Goal: Task Accomplishment & Management: Manage account settings

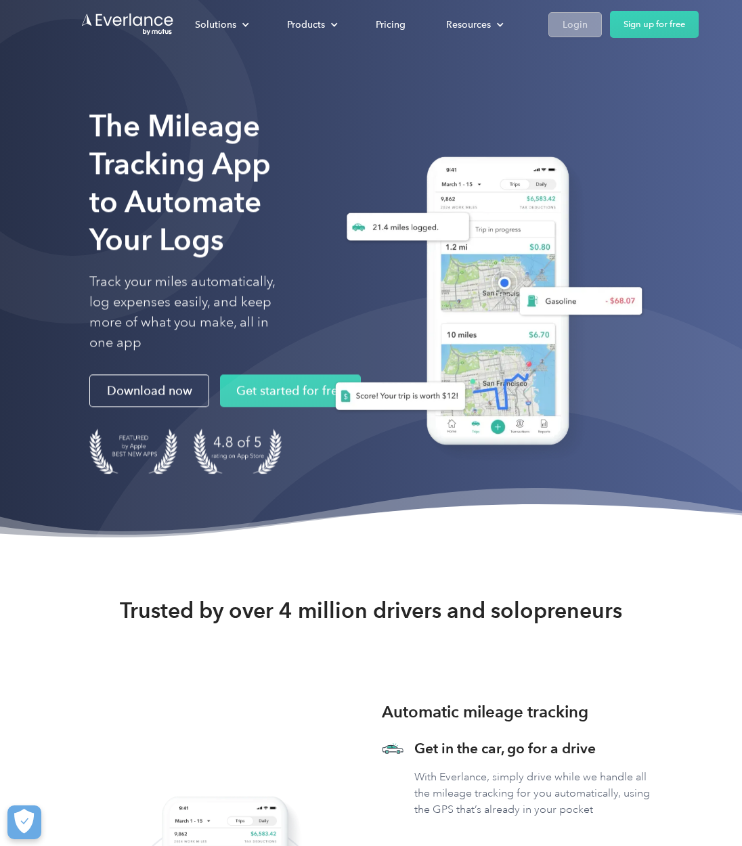
click at [584, 20] on div "Login" at bounding box center [575, 24] width 25 height 17
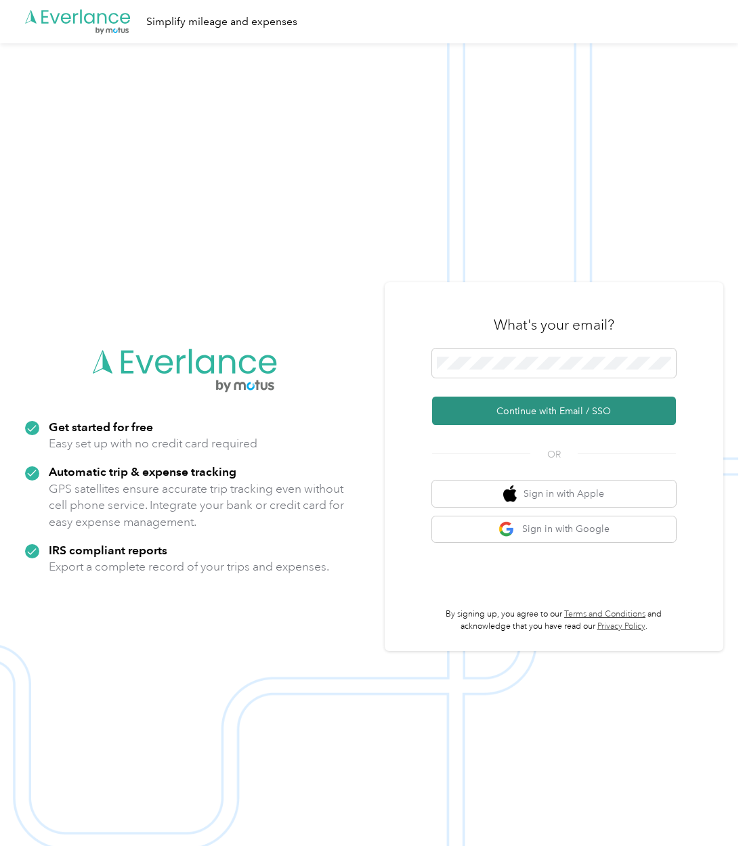
click at [528, 423] on button "Continue with Email / SSO" at bounding box center [554, 411] width 244 height 28
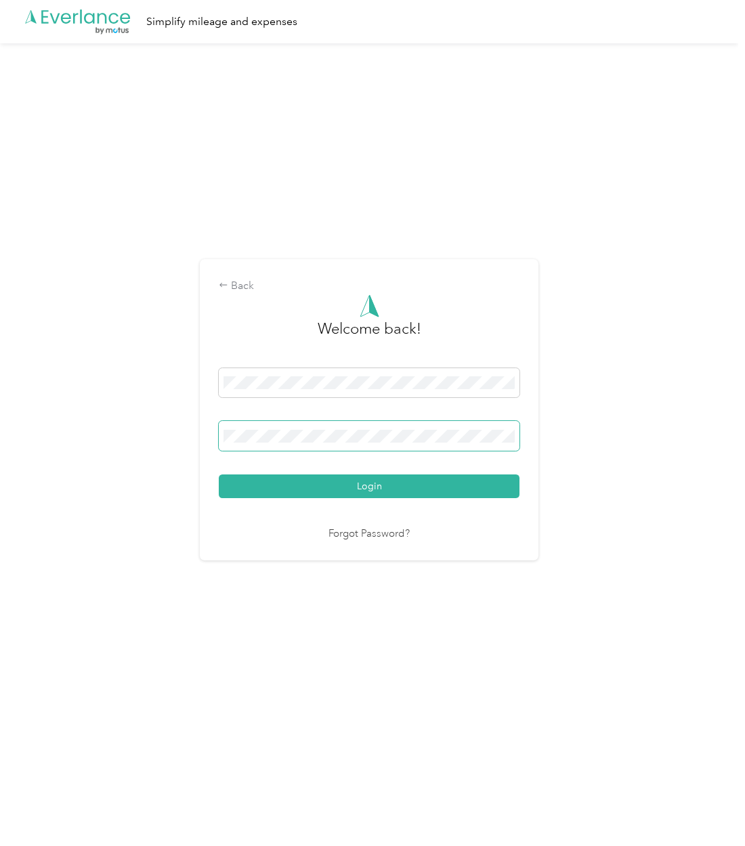
click at [372, 486] on button "Login" at bounding box center [369, 487] width 301 height 24
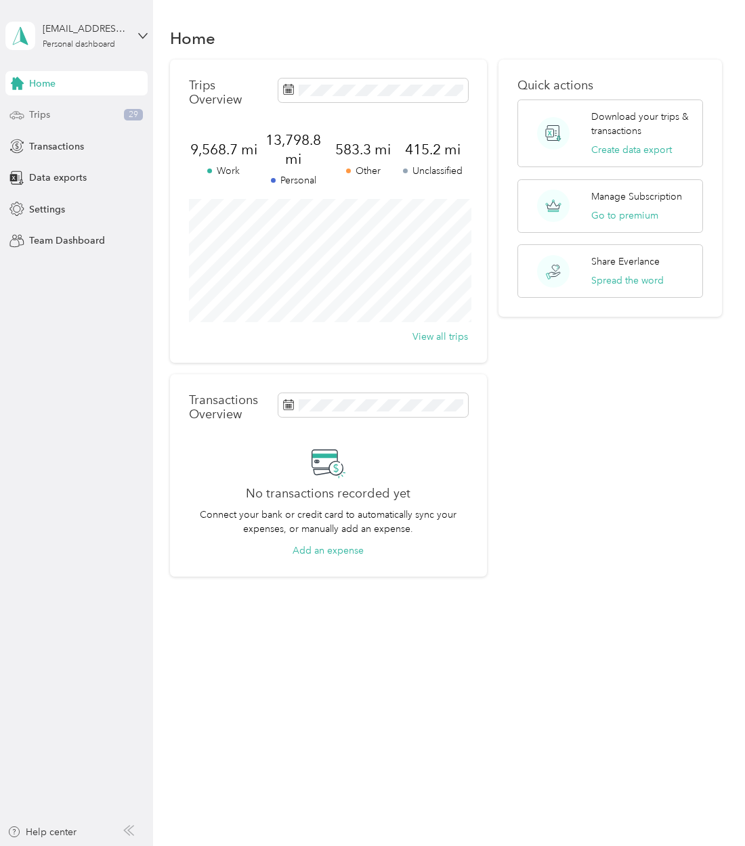
click at [100, 121] on div "Trips 29" at bounding box center [76, 115] width 142 height 24
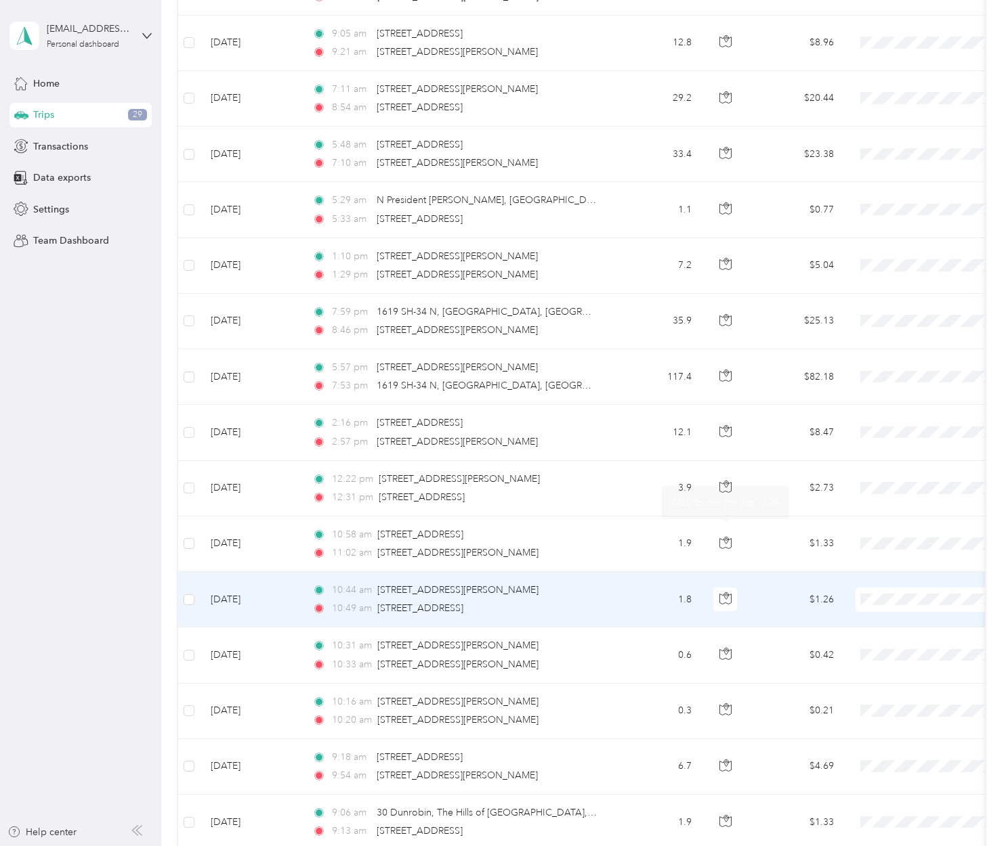
scroll to position [1012, 0]
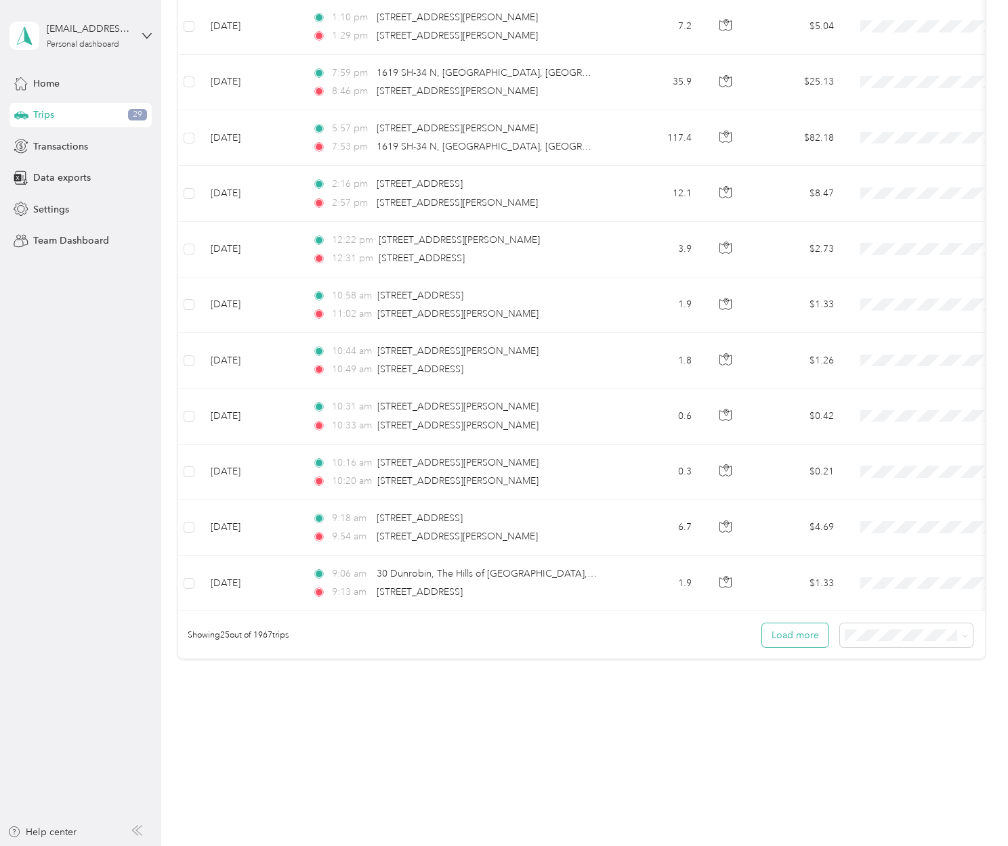
click at [744, 637] on button "Load more" at bounding box center [795, 636] width 66 height 24
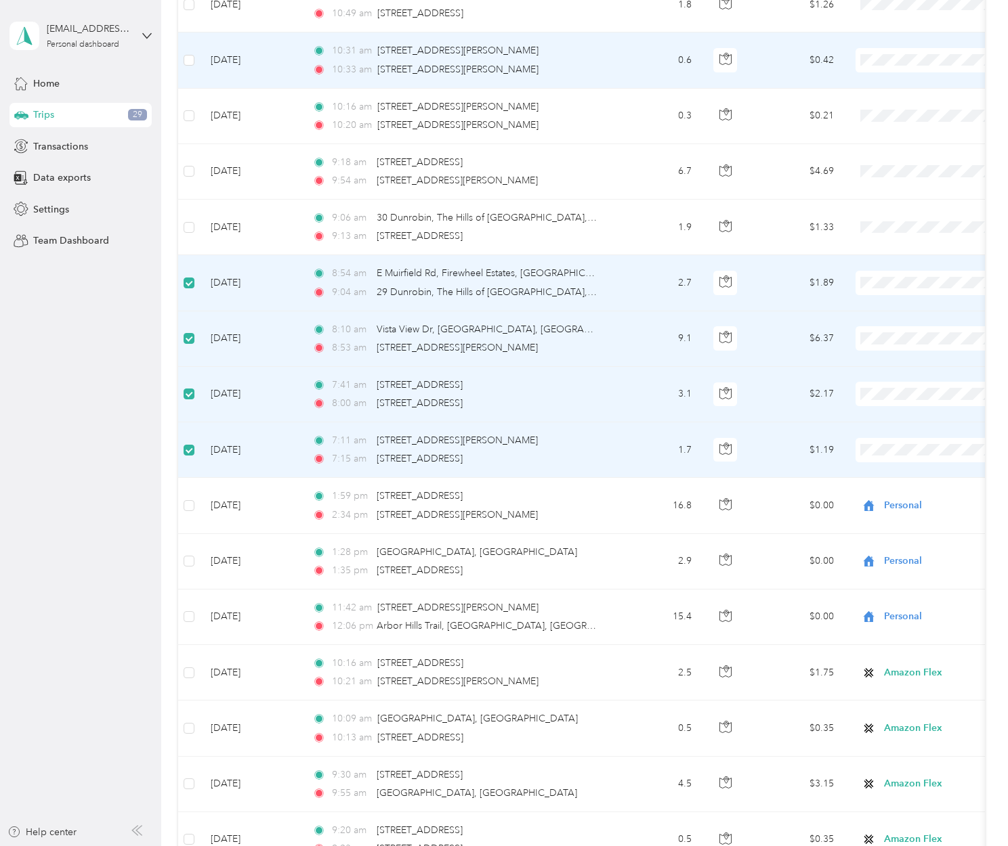
scroll to position [1117, 0]
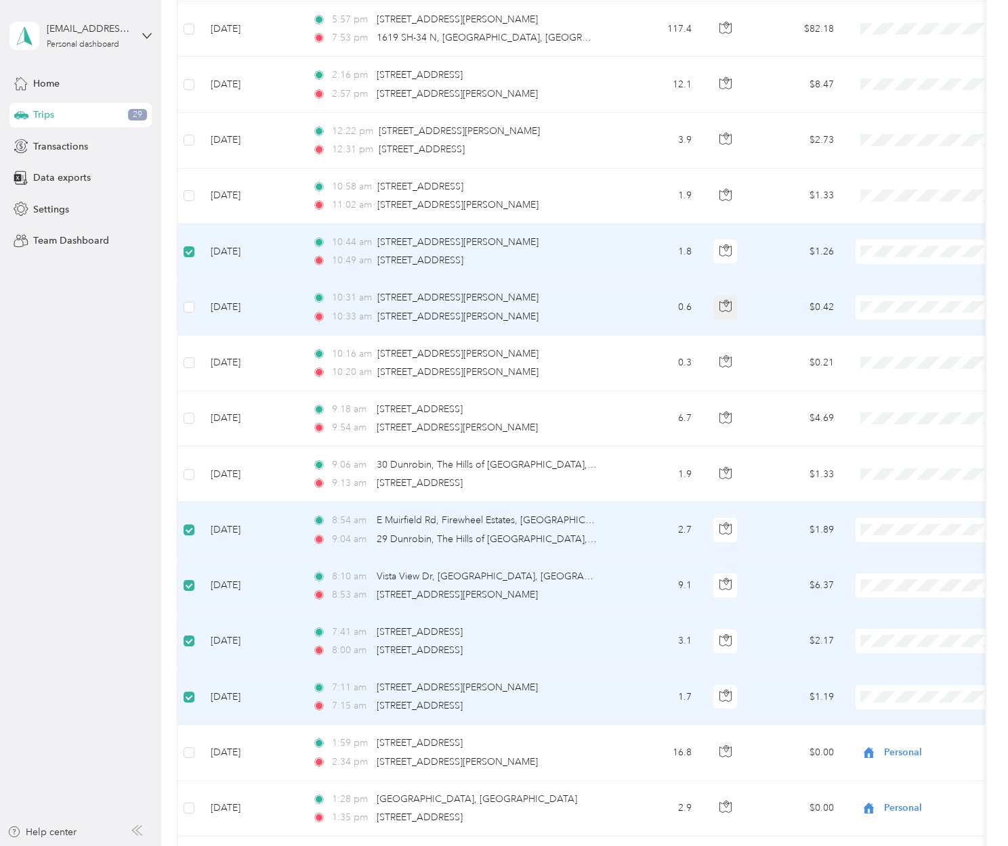
click at [723, 307] on icon "button" at bounding box center [725, 306] width 12 height 12
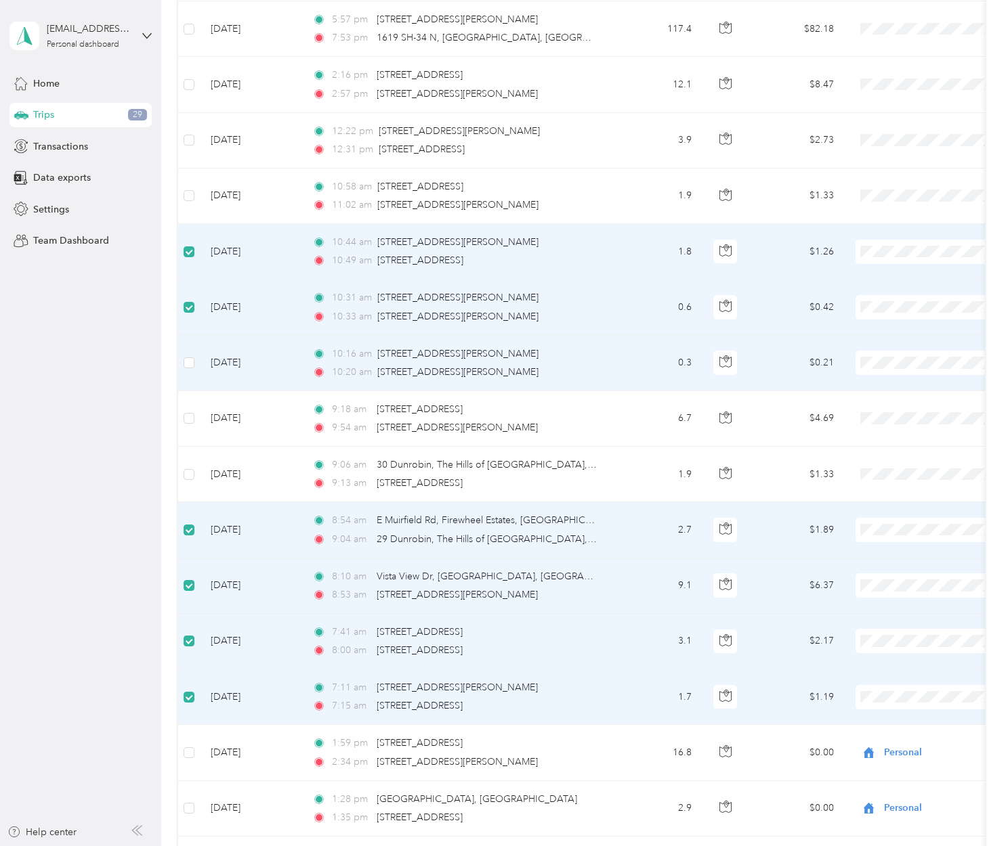
click at [182, 354] on td at bounding box center [189, 364] width 22 height 56
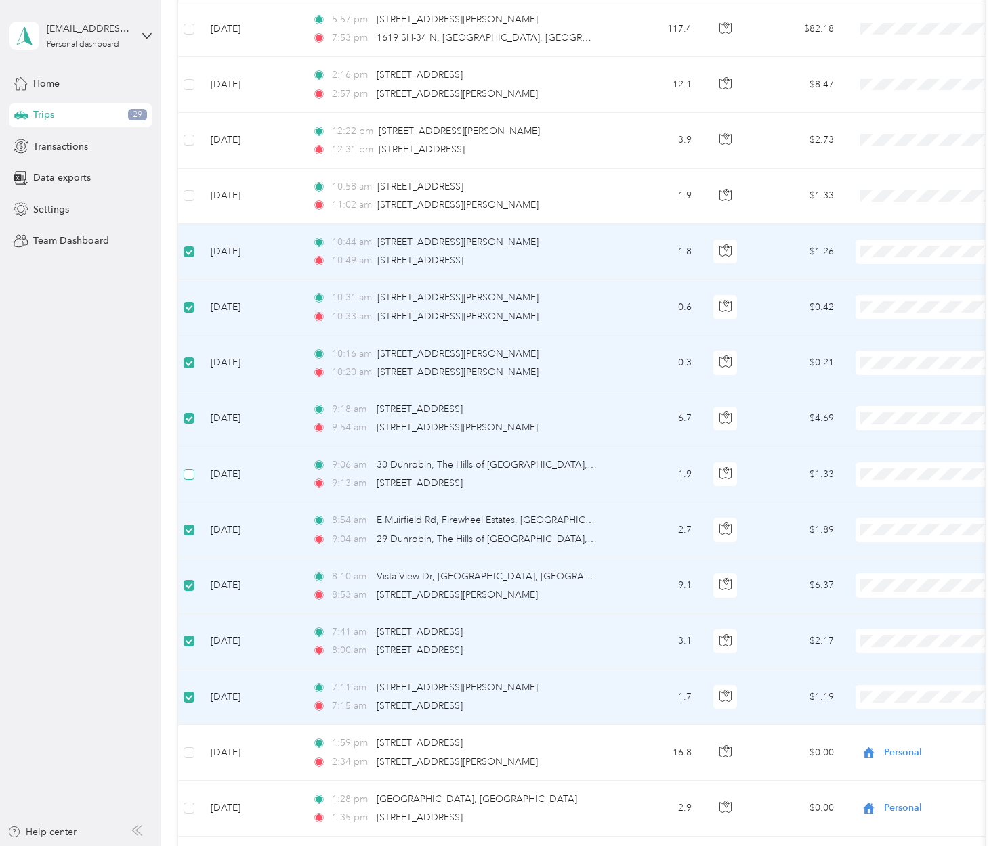
click at [192, 475] on span at bounding box center [189, 474] width 11 height 11
click at [721, 259] on button "button" at bounding box center [725, 252] width 24 height 24
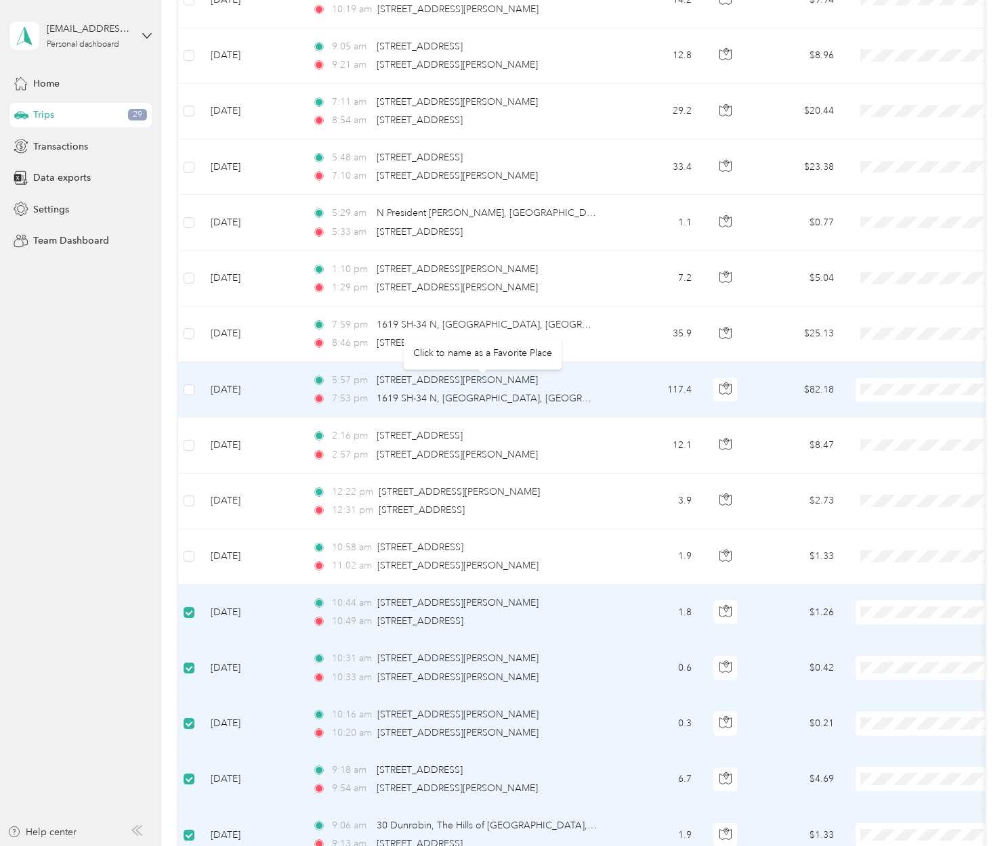
scroll to position [734, 0]
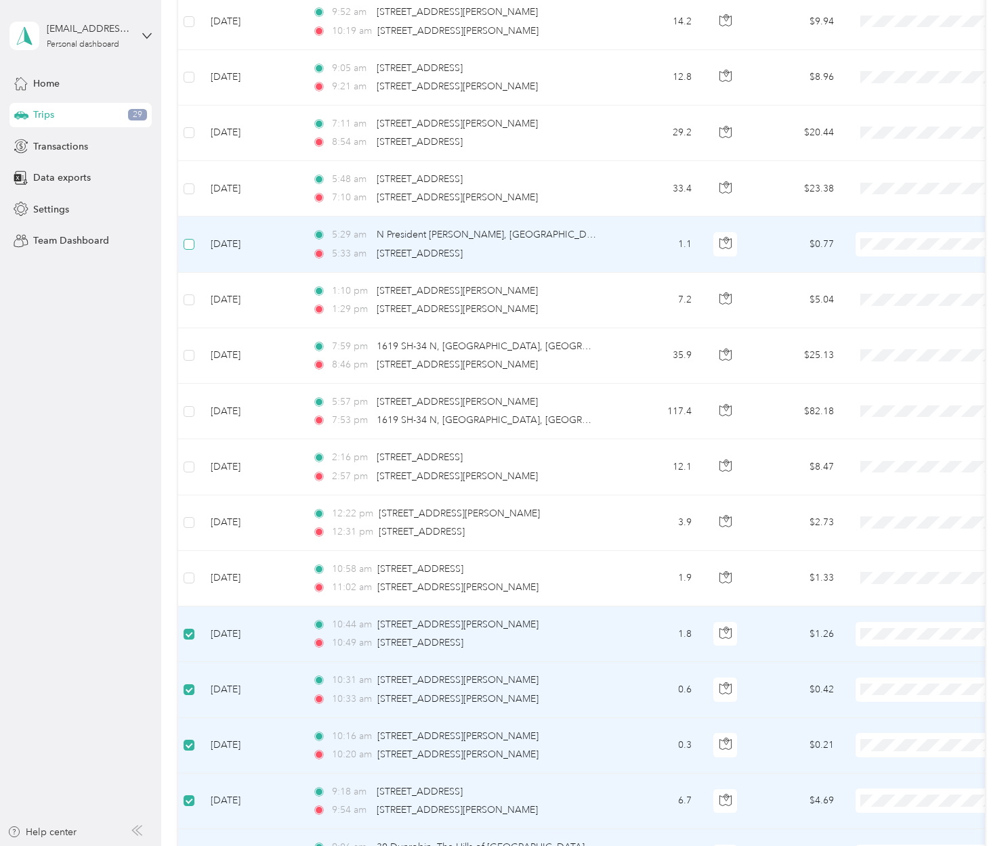
click at [192, 241] on span at bounding box center [189, 244] width 11 height 11
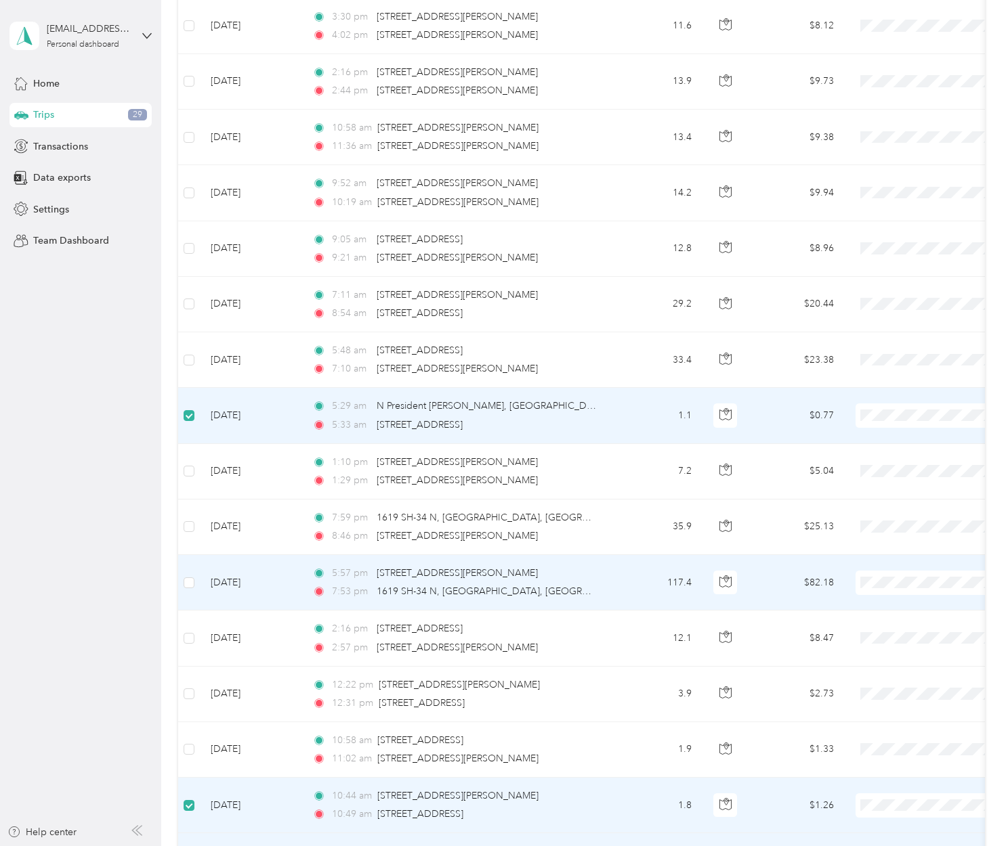
scroll to position [307, 0]
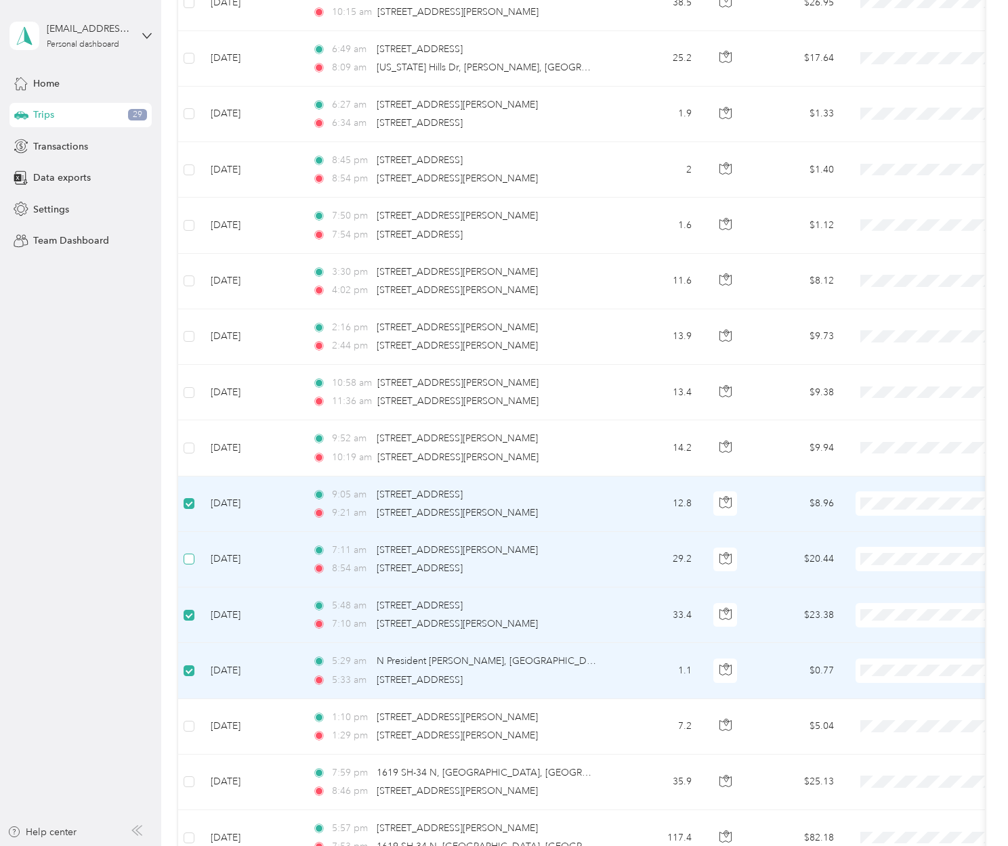
click at [193, 556] on span at bounding box center [189, 559] width 11 height 11
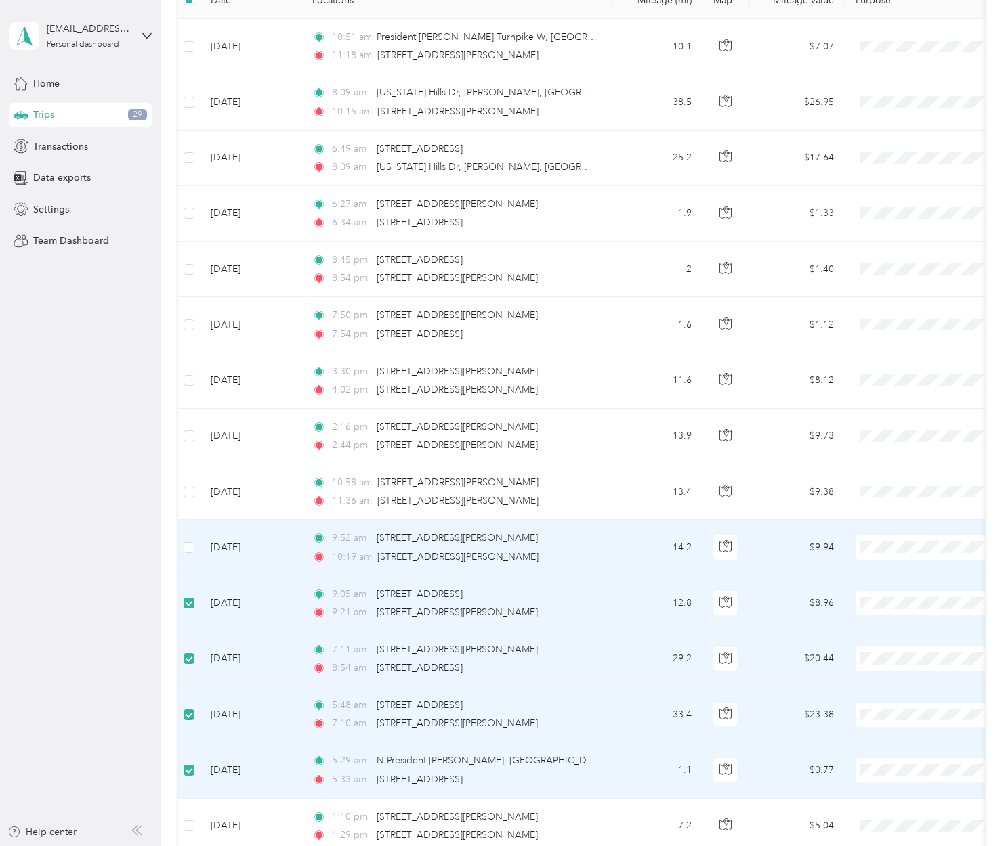
scroll to position [17, 0]
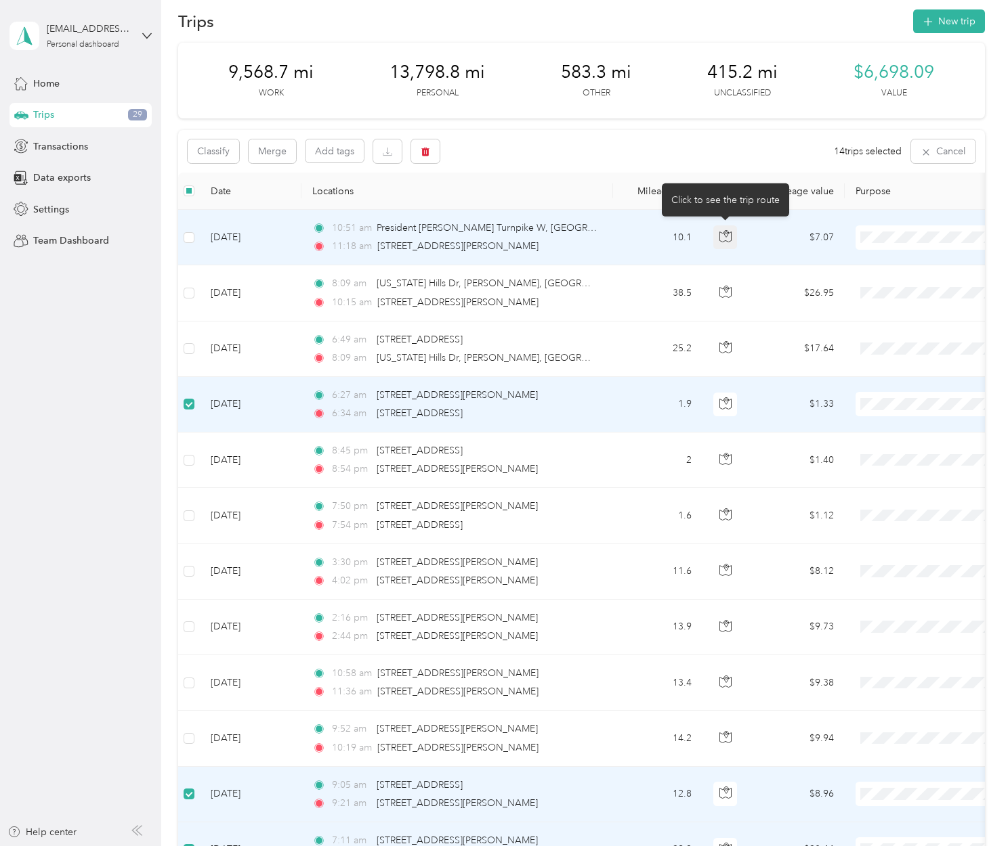
click at [723, 240] on icon "button" at bounding box center [725, 236] width 12 height 12
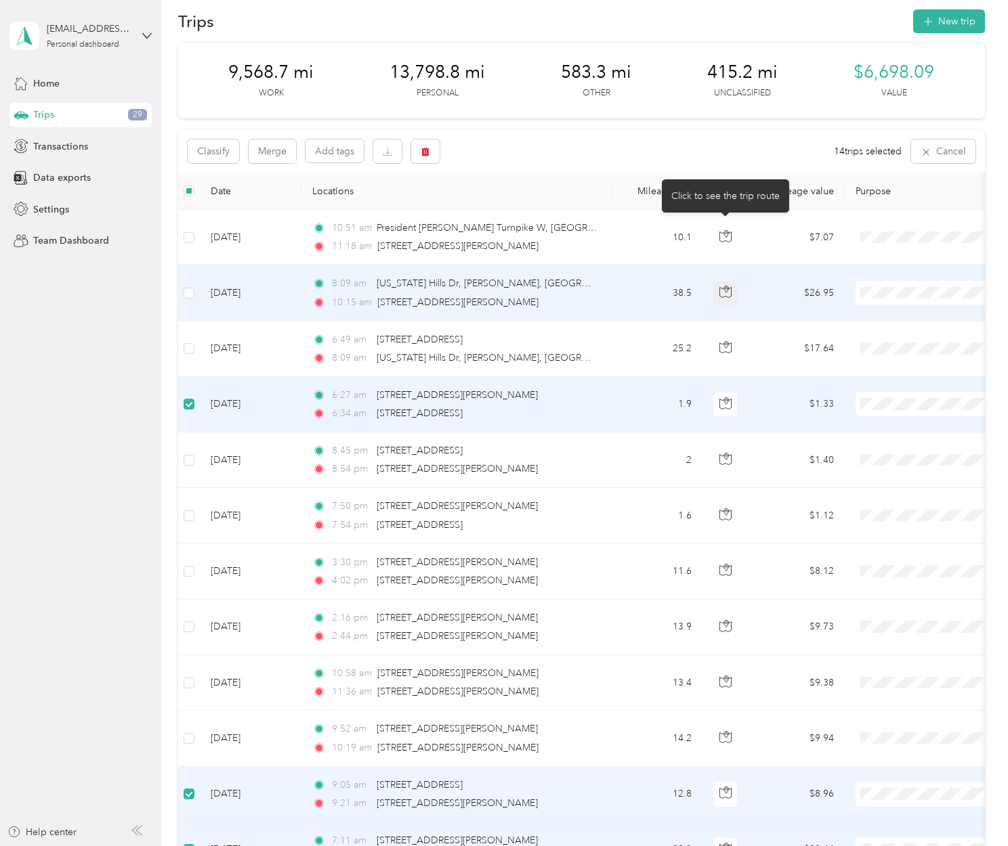
click at [721, 284] on button "button" at bounding box center [725, 293] width 24 height 24
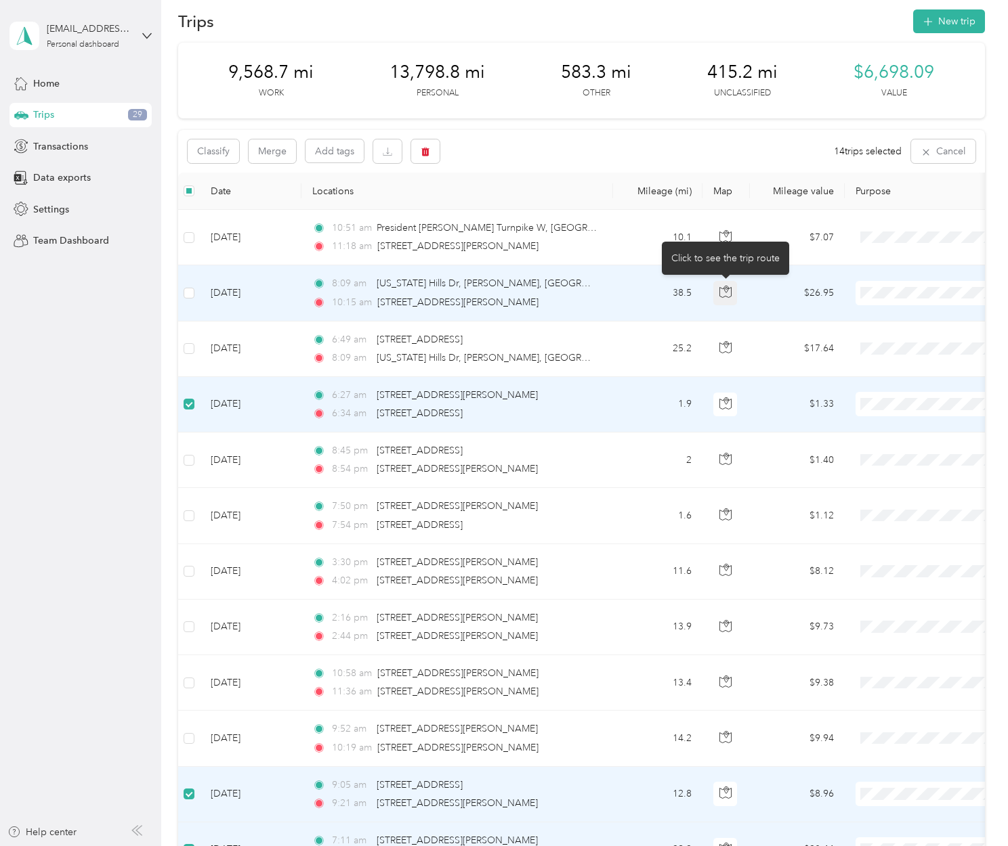
click at [721, 284] on button "button" at bounding box center [725, 293] width 24 height 24
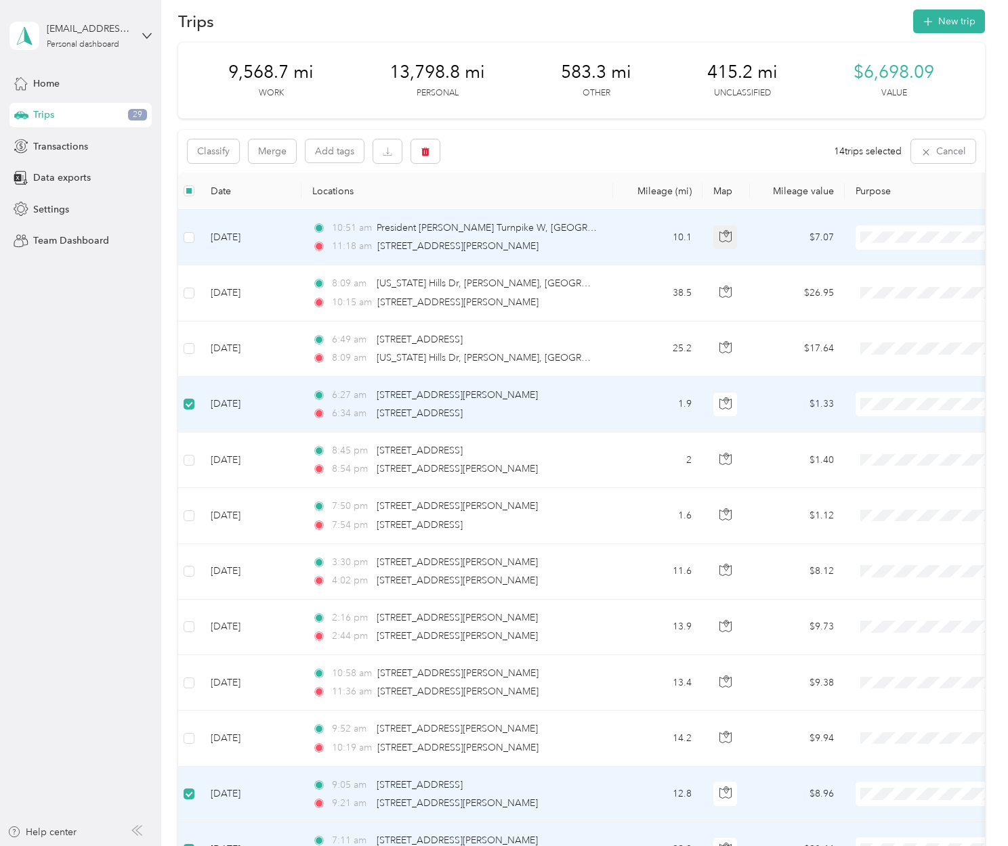
click at [719, 230] on icon "button" at bounding box center [725, 236] width 12 height 12
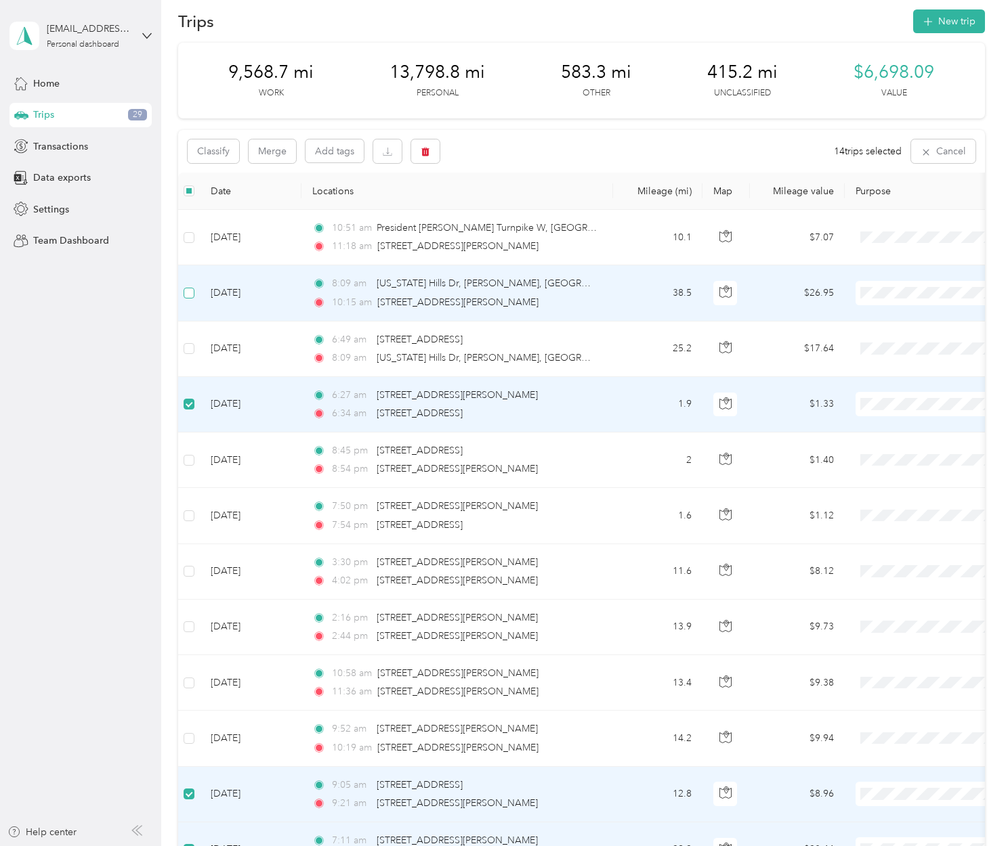
click at [192, 293] on span at bounding box center [189, 293] width 11 height 11
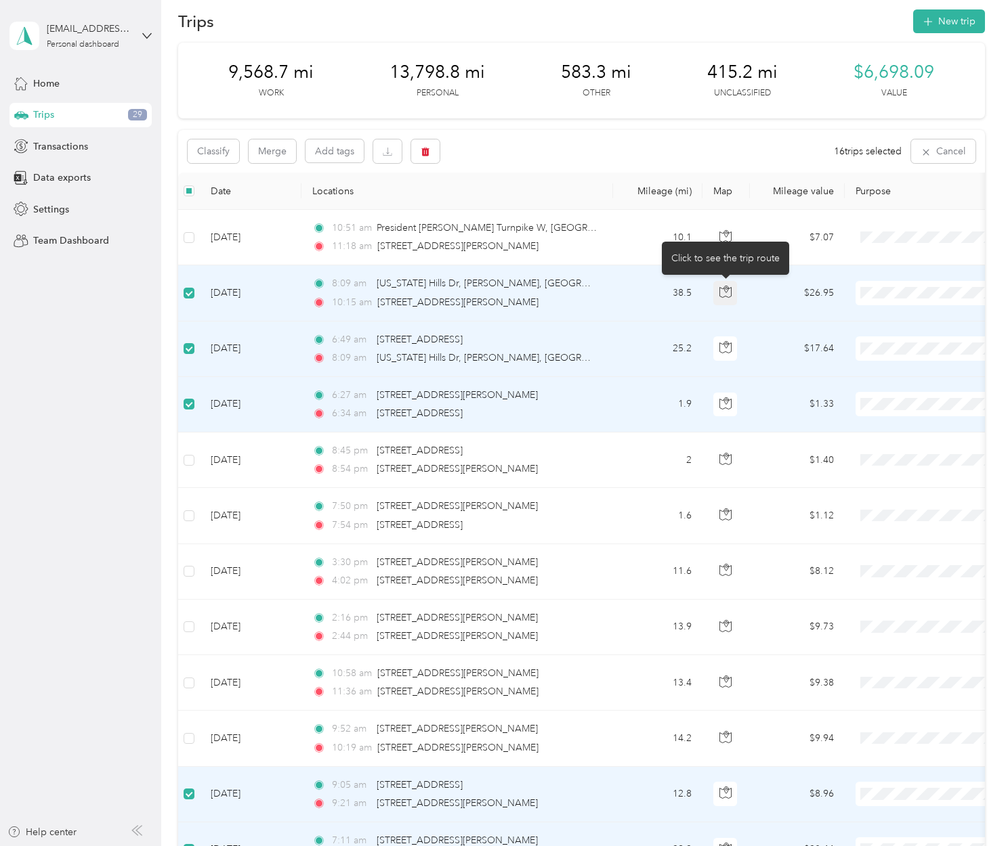
click at [733, 294] on button "button" at bounding box center [725, 293] width 24 height 24
click at [721, 343] on icon "button" at bounding box center [725, 347] width 12 height 12
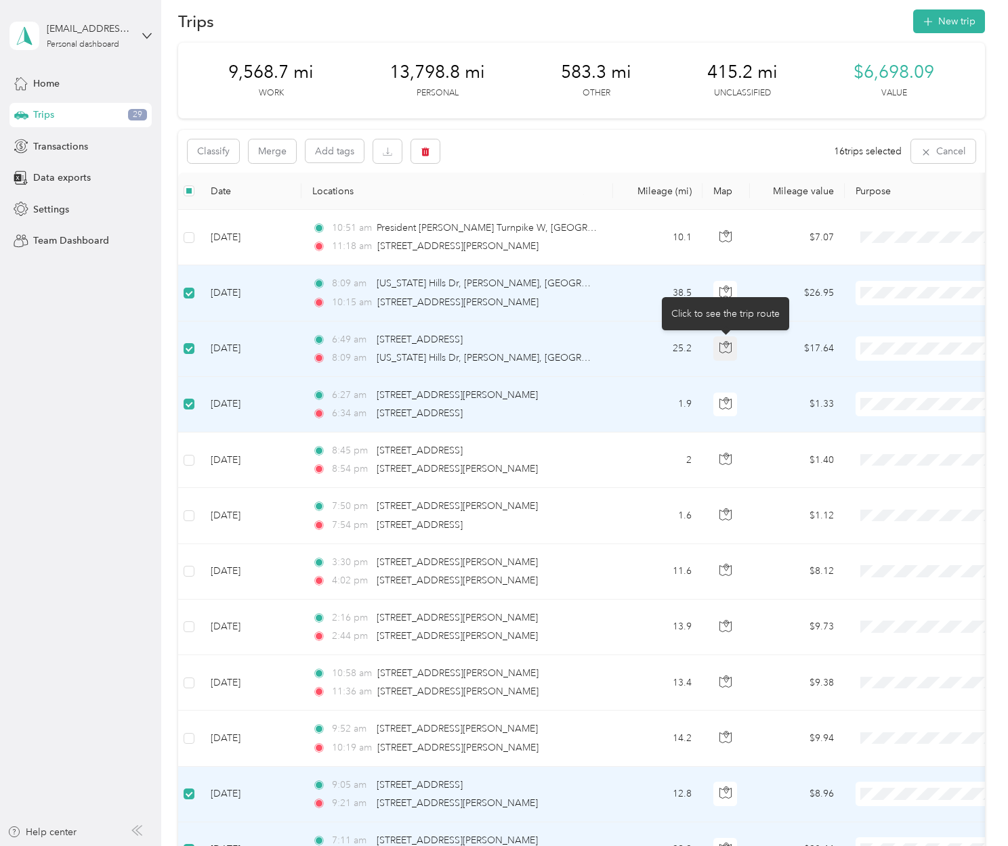
click at [721, 343] on icon "button" at bounding box center [725, 347] width 12 height 12
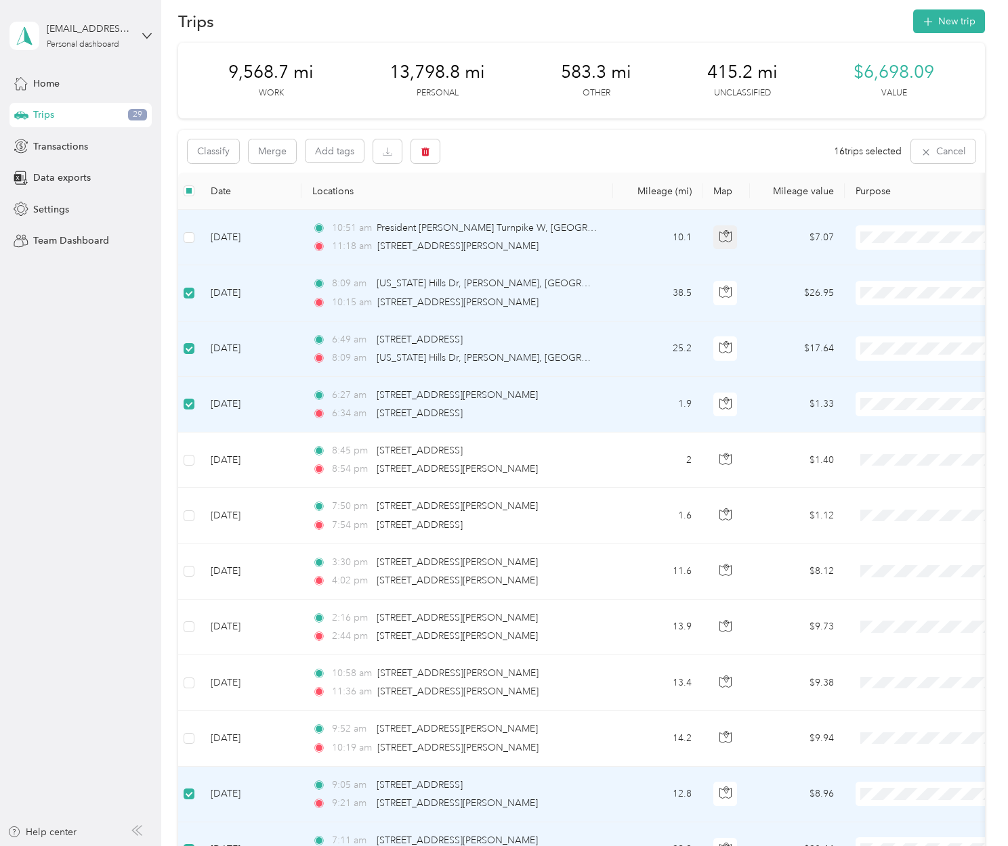
click at [723, 236] on icon "button" at bounding box center [725, 236] width 12 height 12
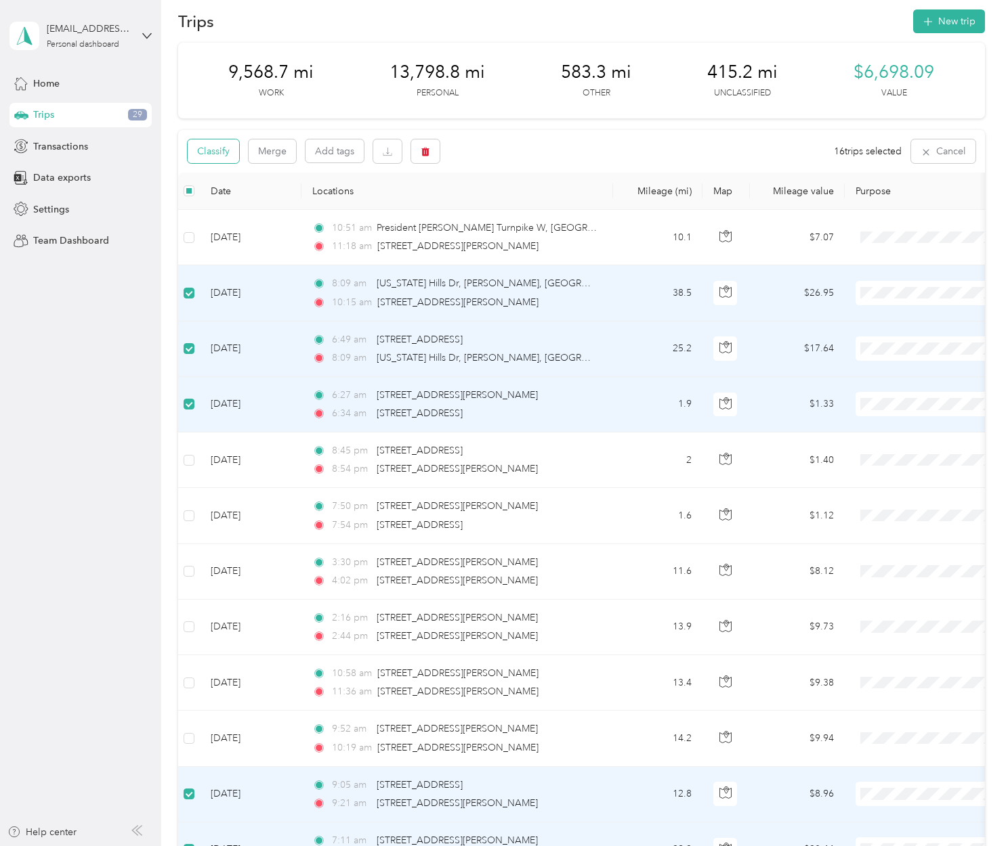
click at [210, 146] on button "Classify" at bounding box center [213, 151] width 51 height 24
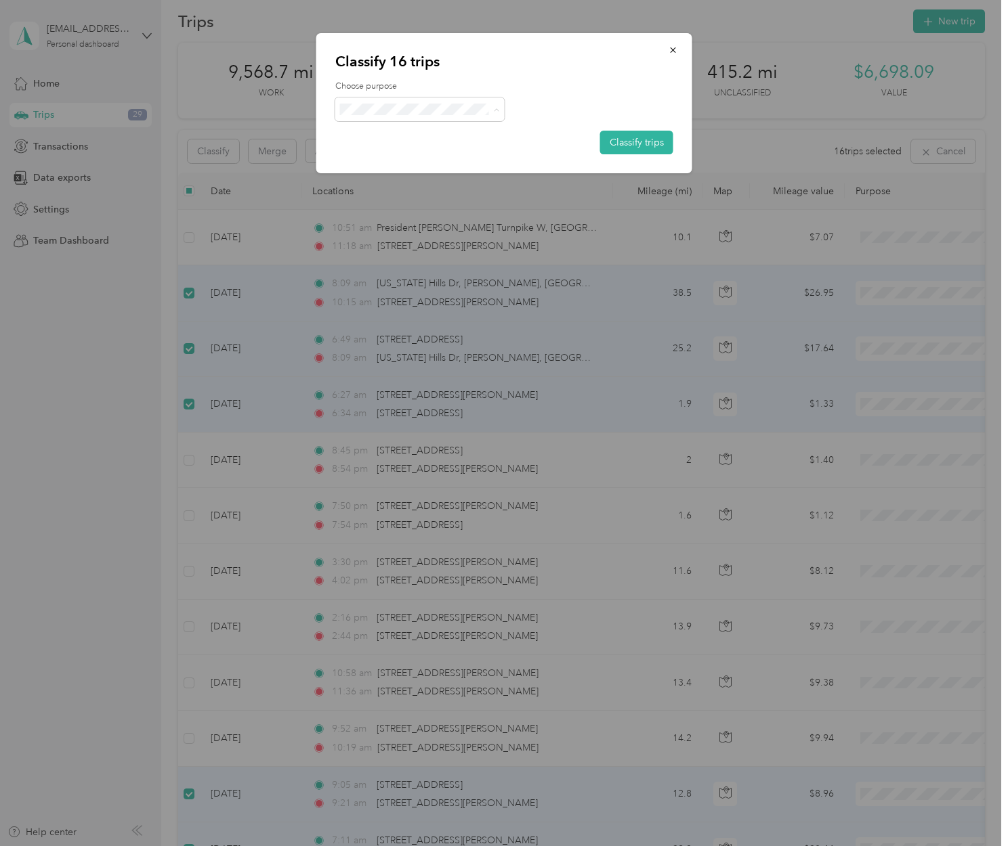
click at [451, 177] on span "Amazon Flex" at bounding box center [431, 181] width 126 height 14
click at [621, 143] on button "Classify trips" at bounding box center [636, 143] width 73 height 24
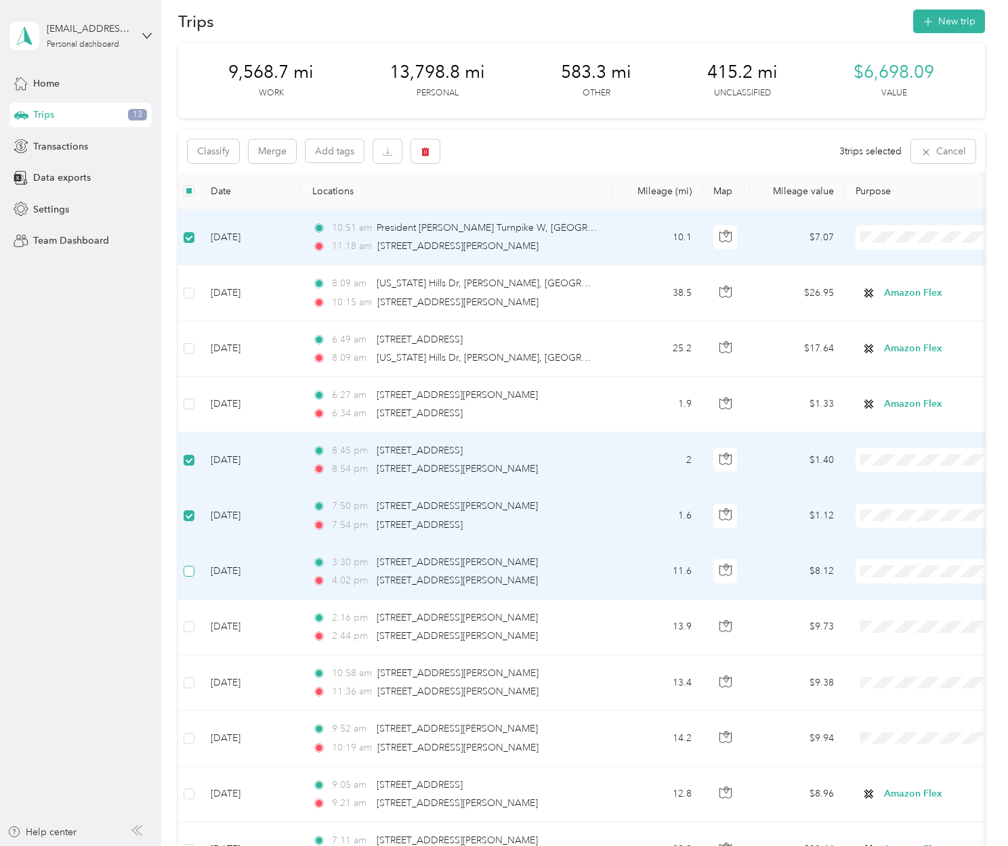
click at [194, 574] on span at bounding box center [189, 571] width 11 height 11
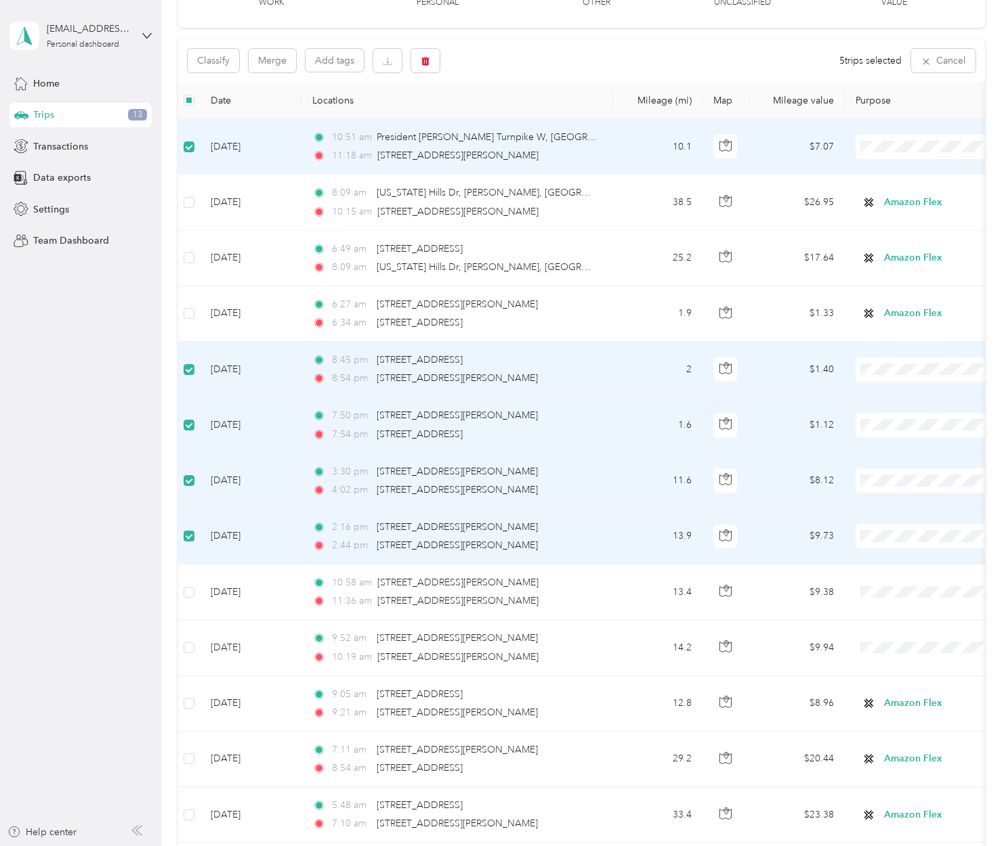
scroll to position [158, 0]
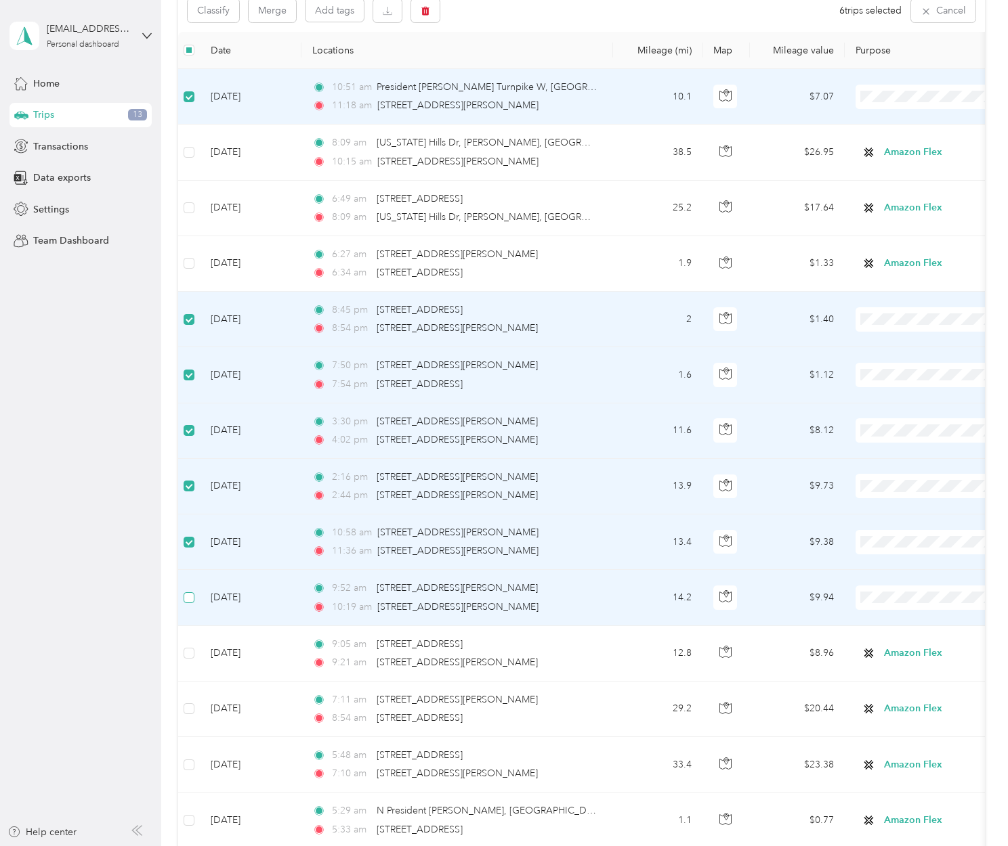
click at [192, 599] on span at bounding box center [189, 598] width 11 height 11
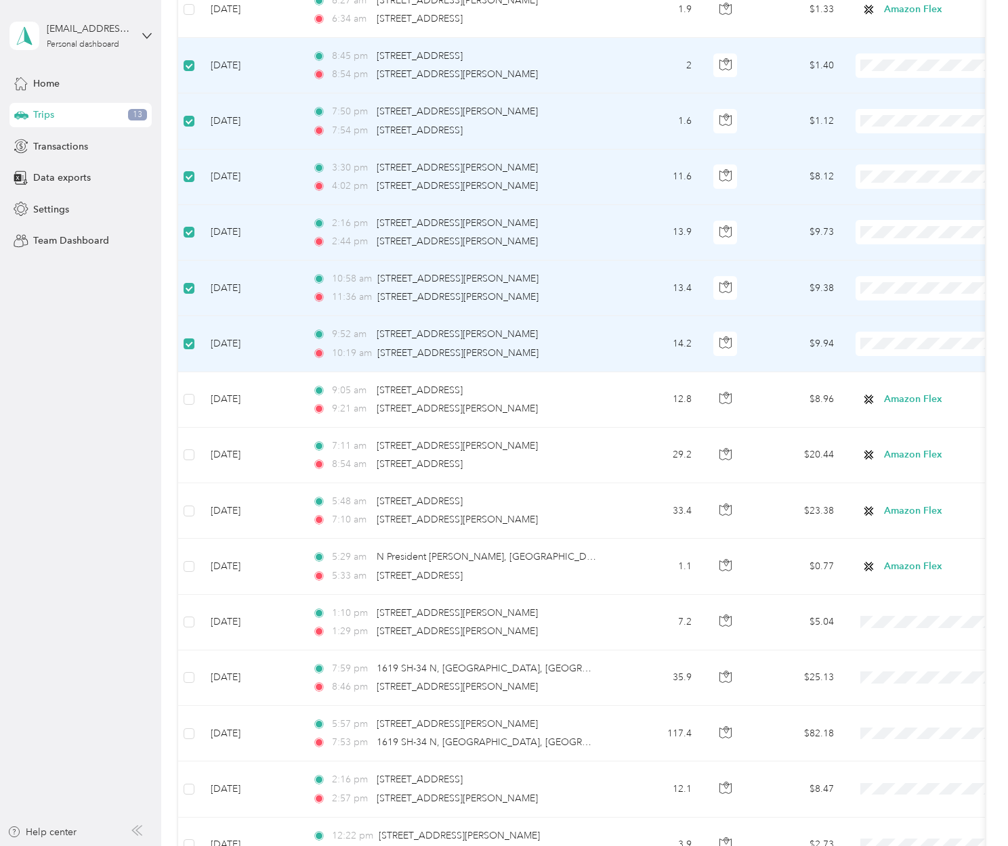
scroll to position [500, 0]
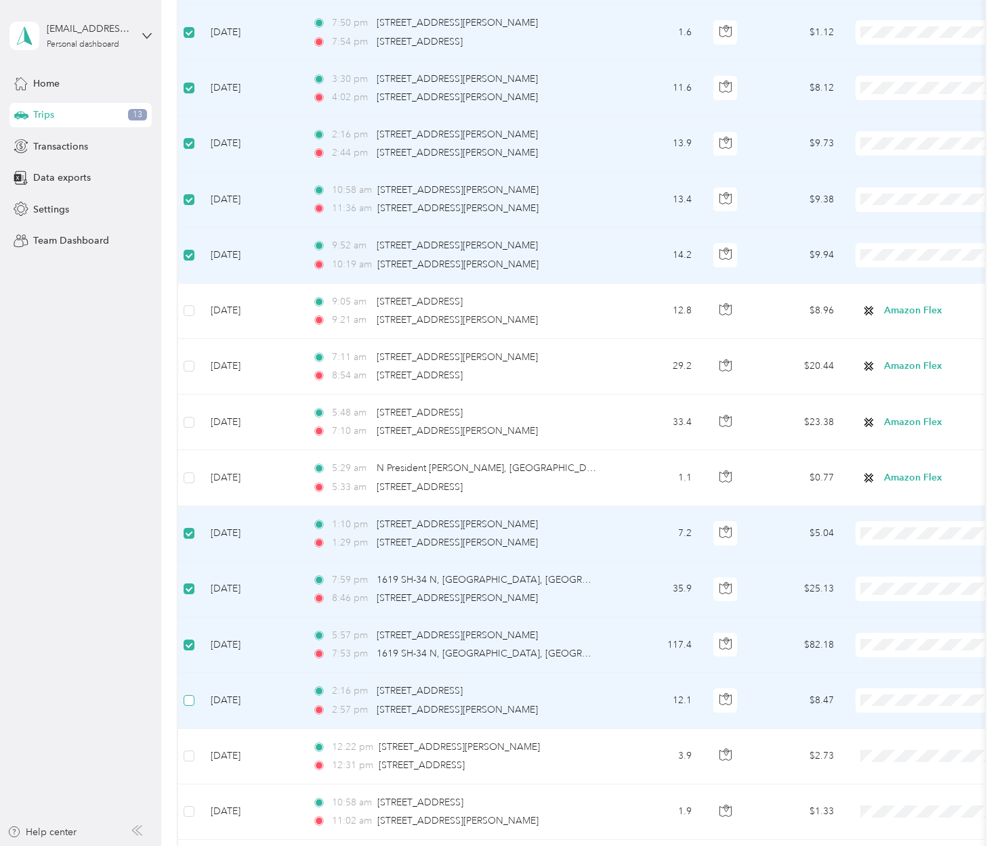
click at [193, 706] on label at bounding box center [189, 700] width 11 height 15
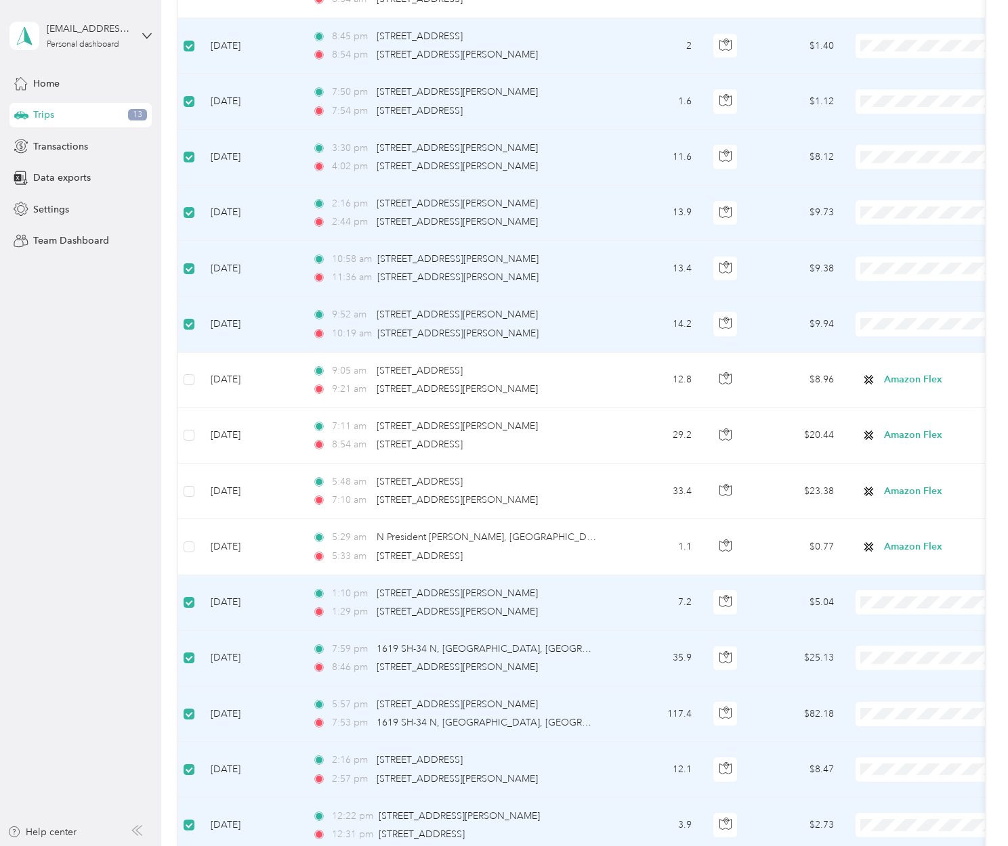
scroll to position [0, 0]
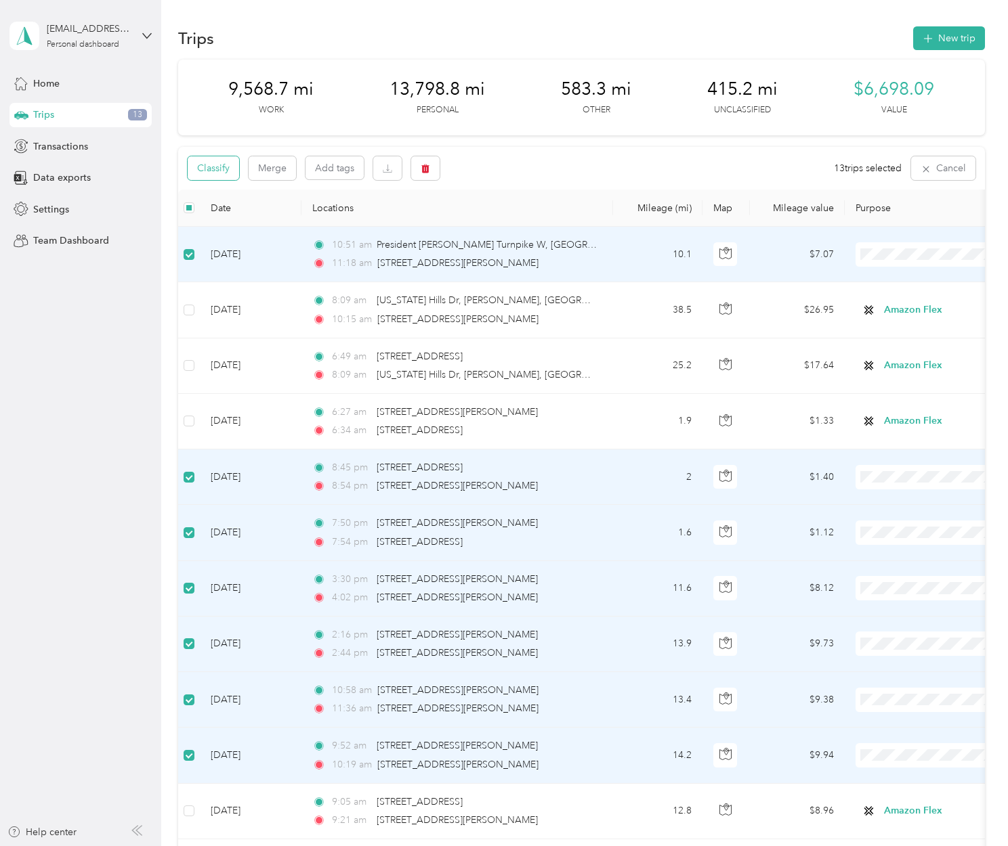
click at [204, 163] on button "Classify" at bounding box center [213, 168] width 51 height 24
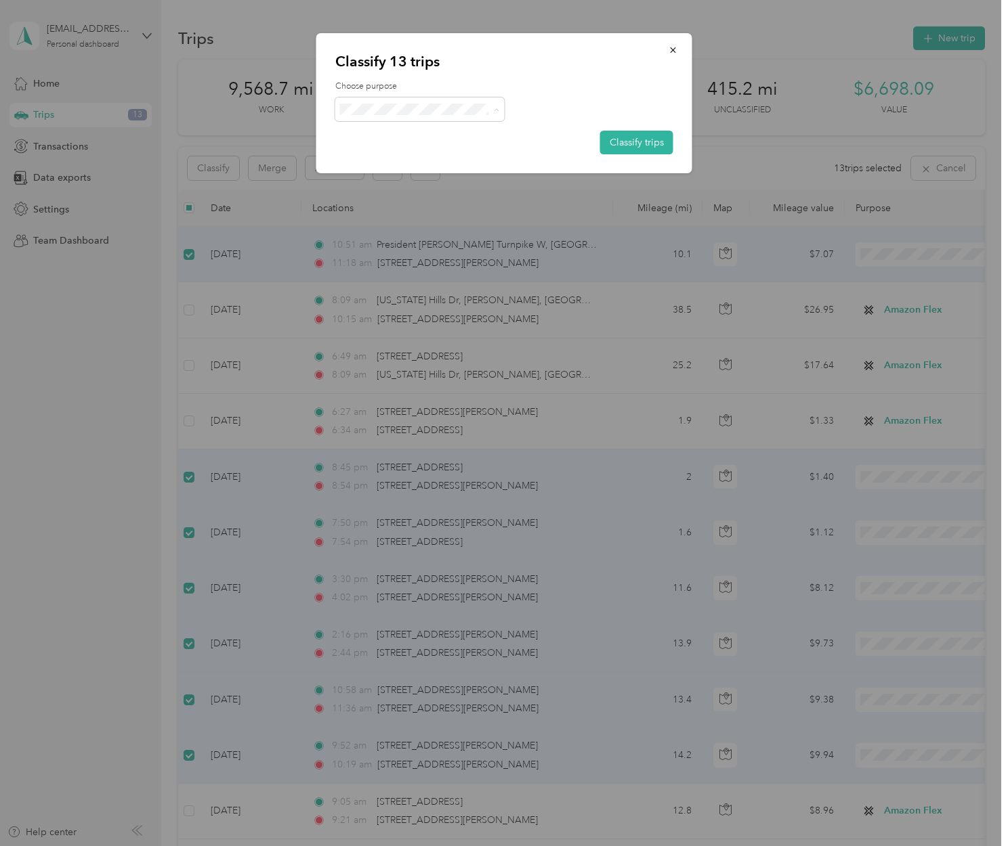
click at [416, 156] on span "Personal" at bounding box center [431, 157] width 126 height 14
click at [655, 136] on button "Classify trips" at bounding box center [636, 143] width 73 height 24
